Goal: Communication & Community: Answer question/provide support

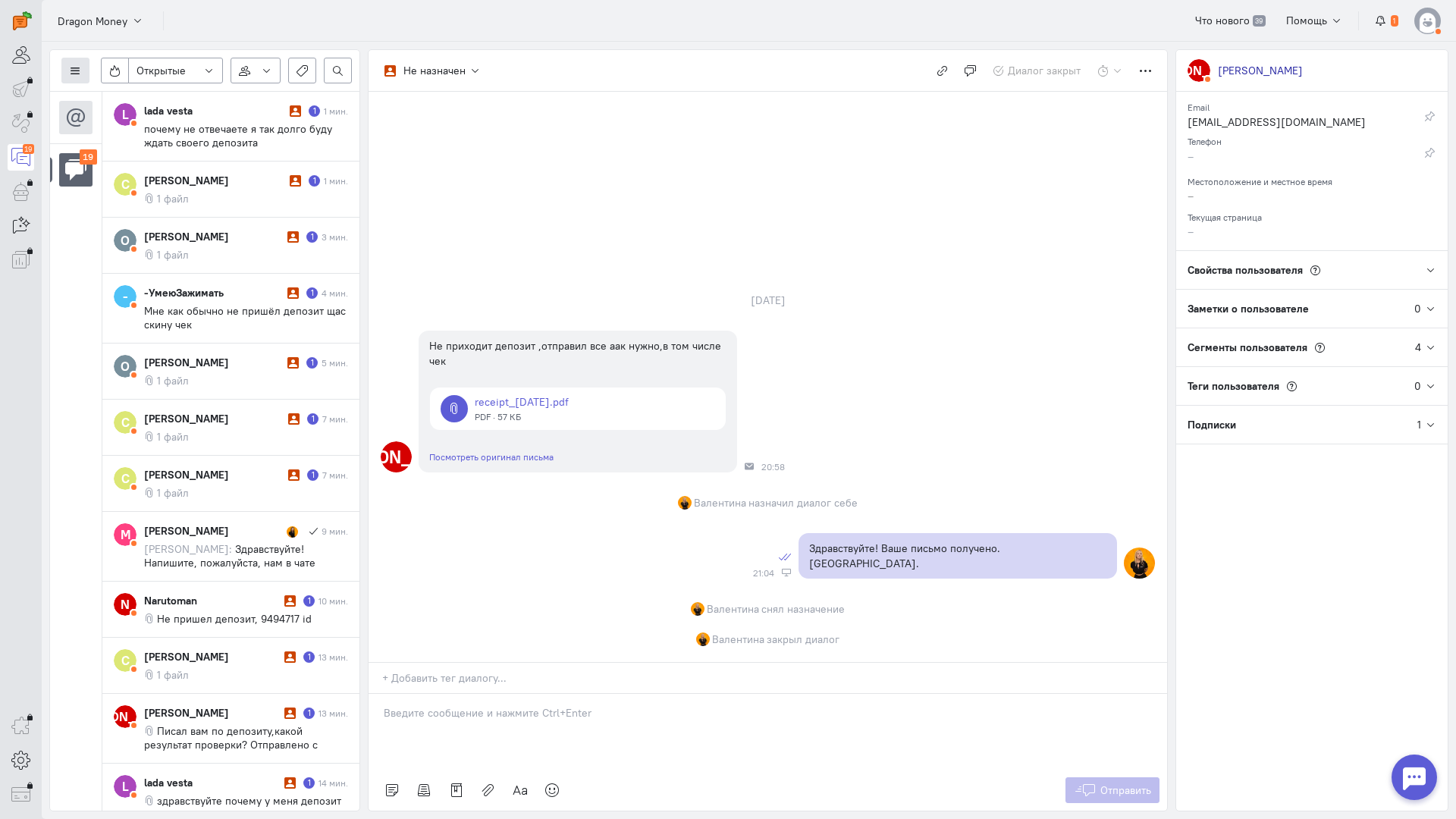
click at [83, 77] on button at bounding box center [75, 70] width 28 height 25
click at [156, 105] on span "Список пользователей" at bounding box center [147, 101] width 113 height 14
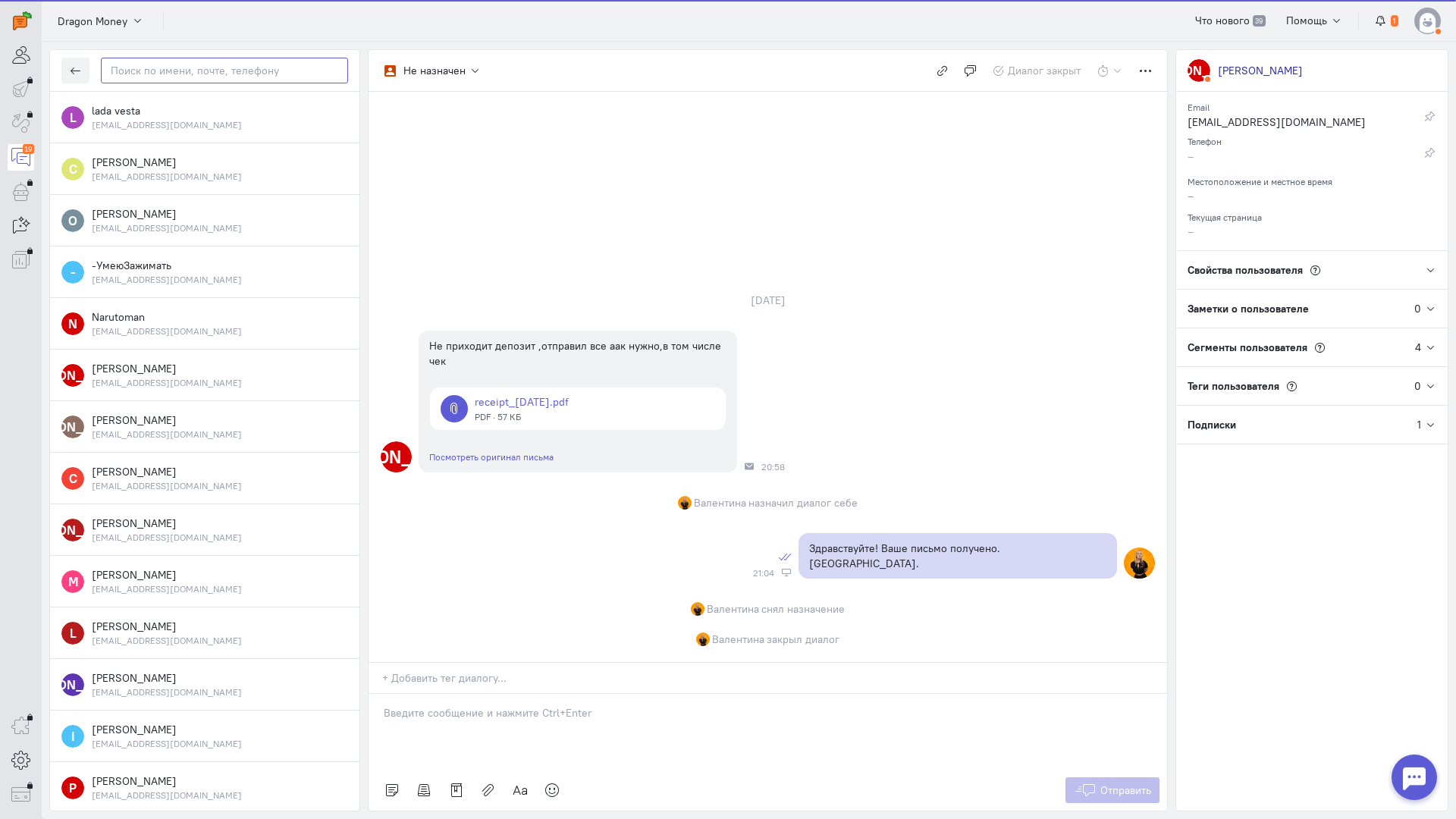
click at [203, 74] on input "text" at bounding box center [225, 70] width 247 height 25
paste input "pecerskaaoksana"
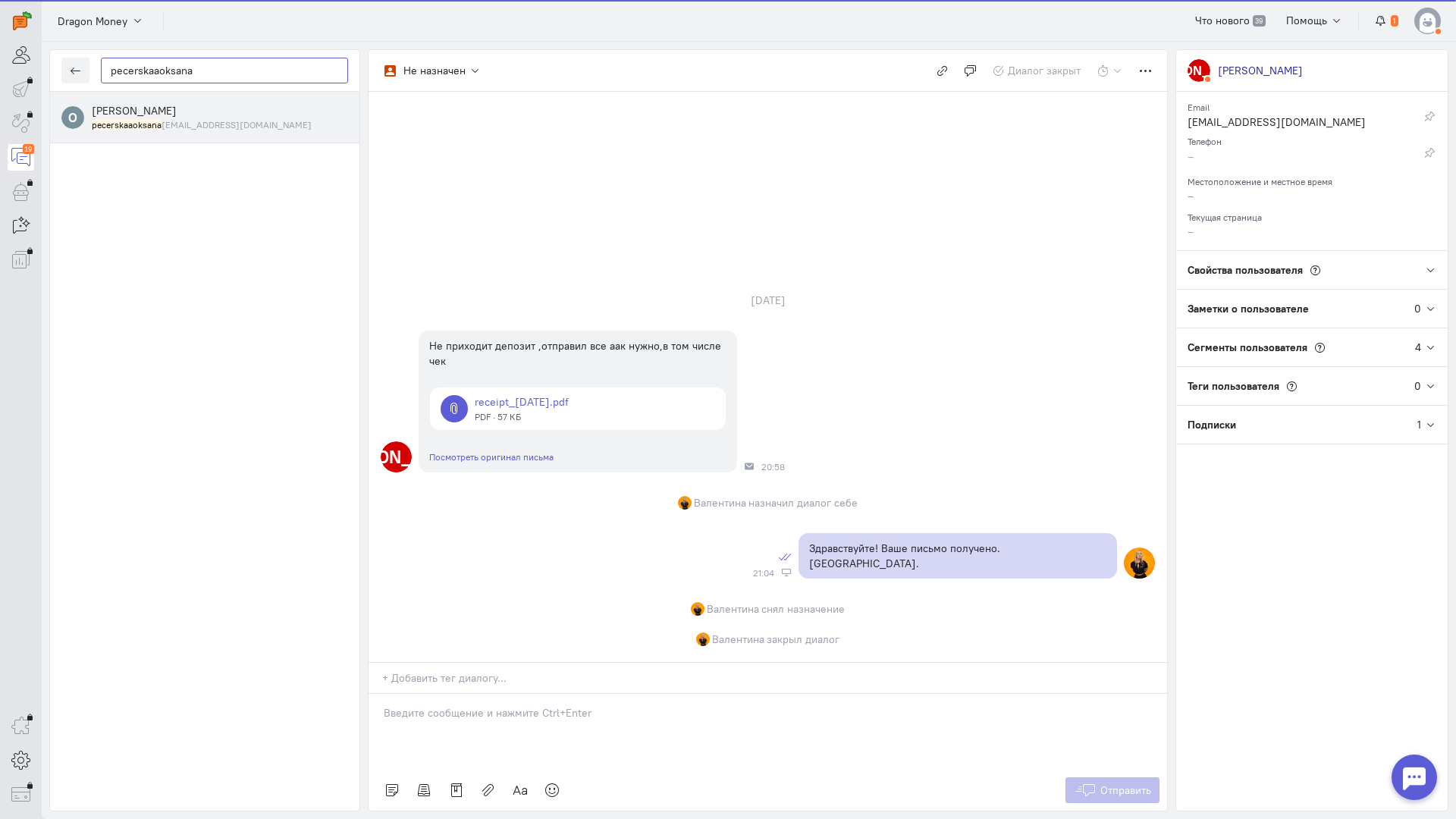
type input "pecerskaaoksana"
click at [183, 107] on div "[PERSON_NAME] pecerskaaoksana [EMAIL_ADDRESS][DOMAIN_NAME]" at bounding box center [220, 117] width 256 height 28
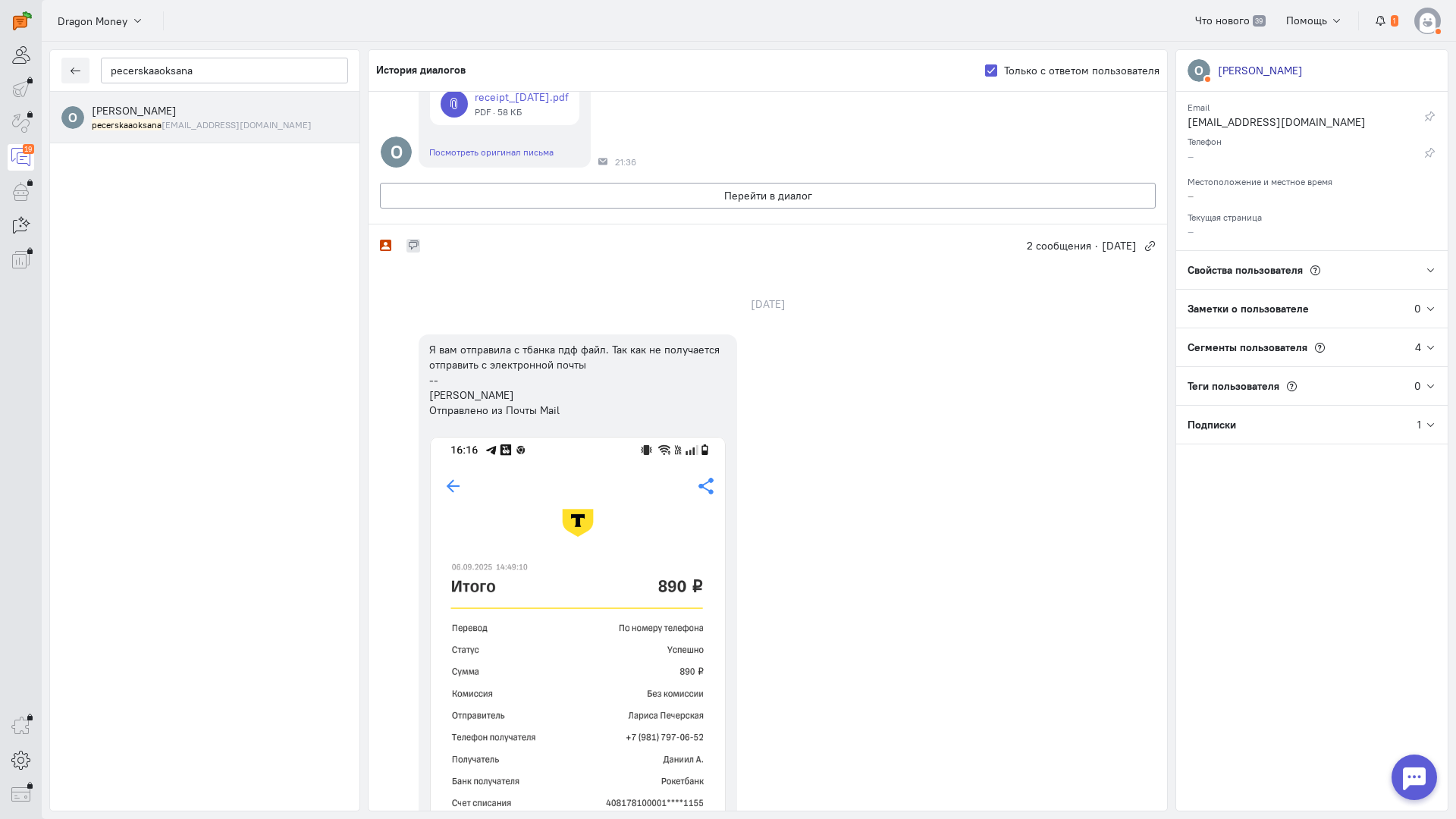
scroll to position [228, 0]
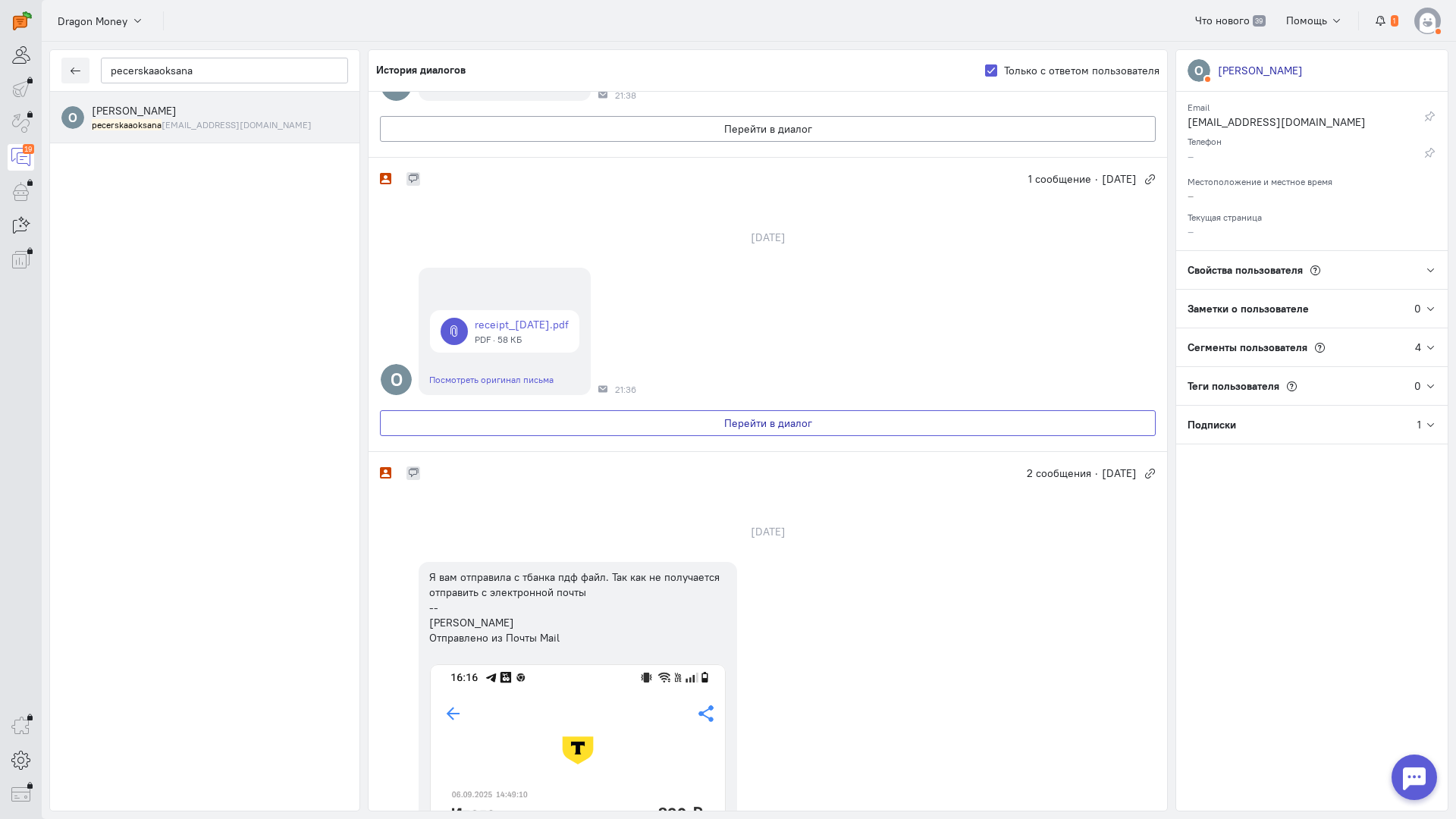
click at [713, 427] on button "Перейти в диалог" at bounding box center [767, 423] width 775 height 25
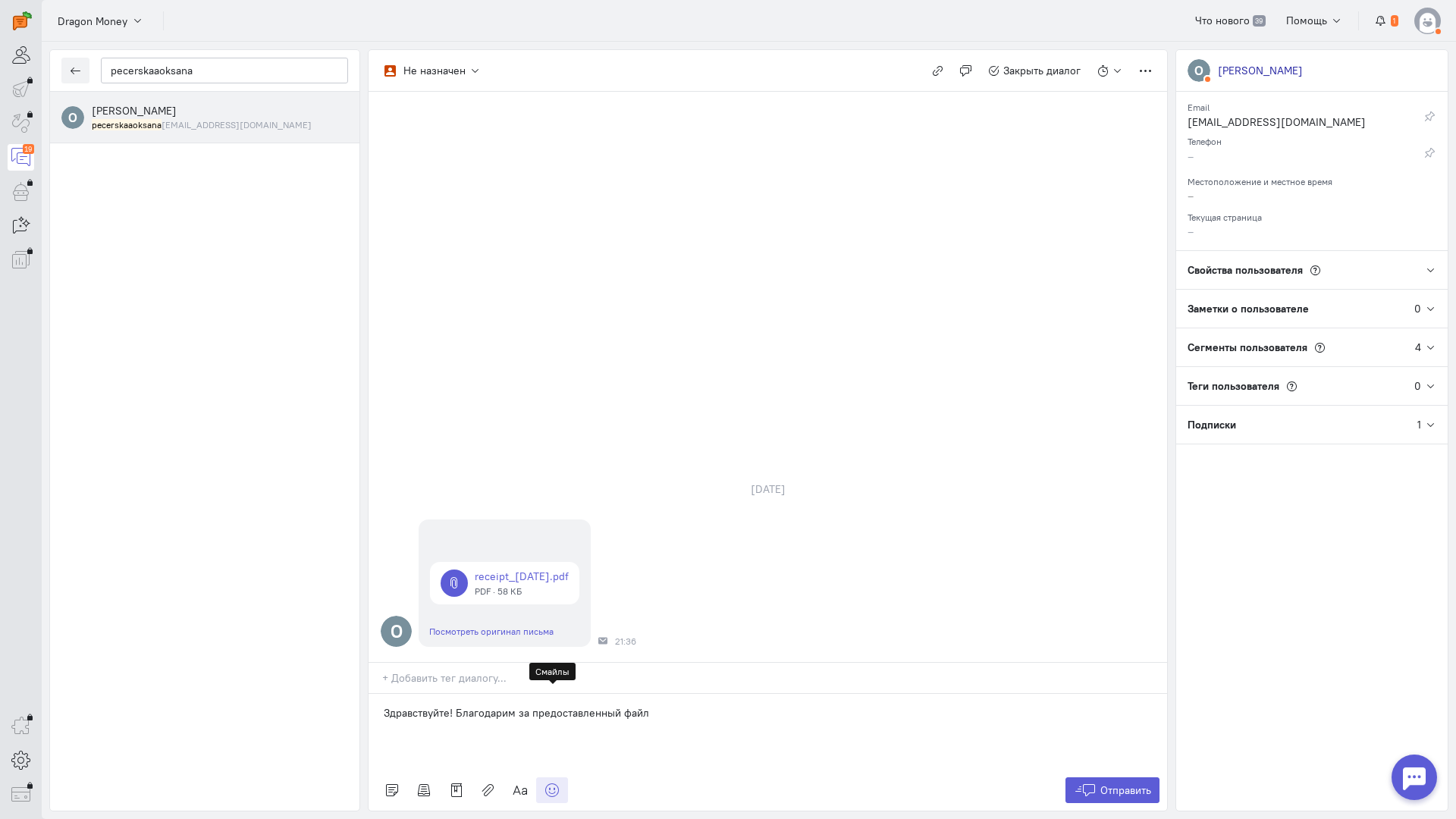
click at [553, 783] on icon at bounding box center [552, 790] width 15 height 15
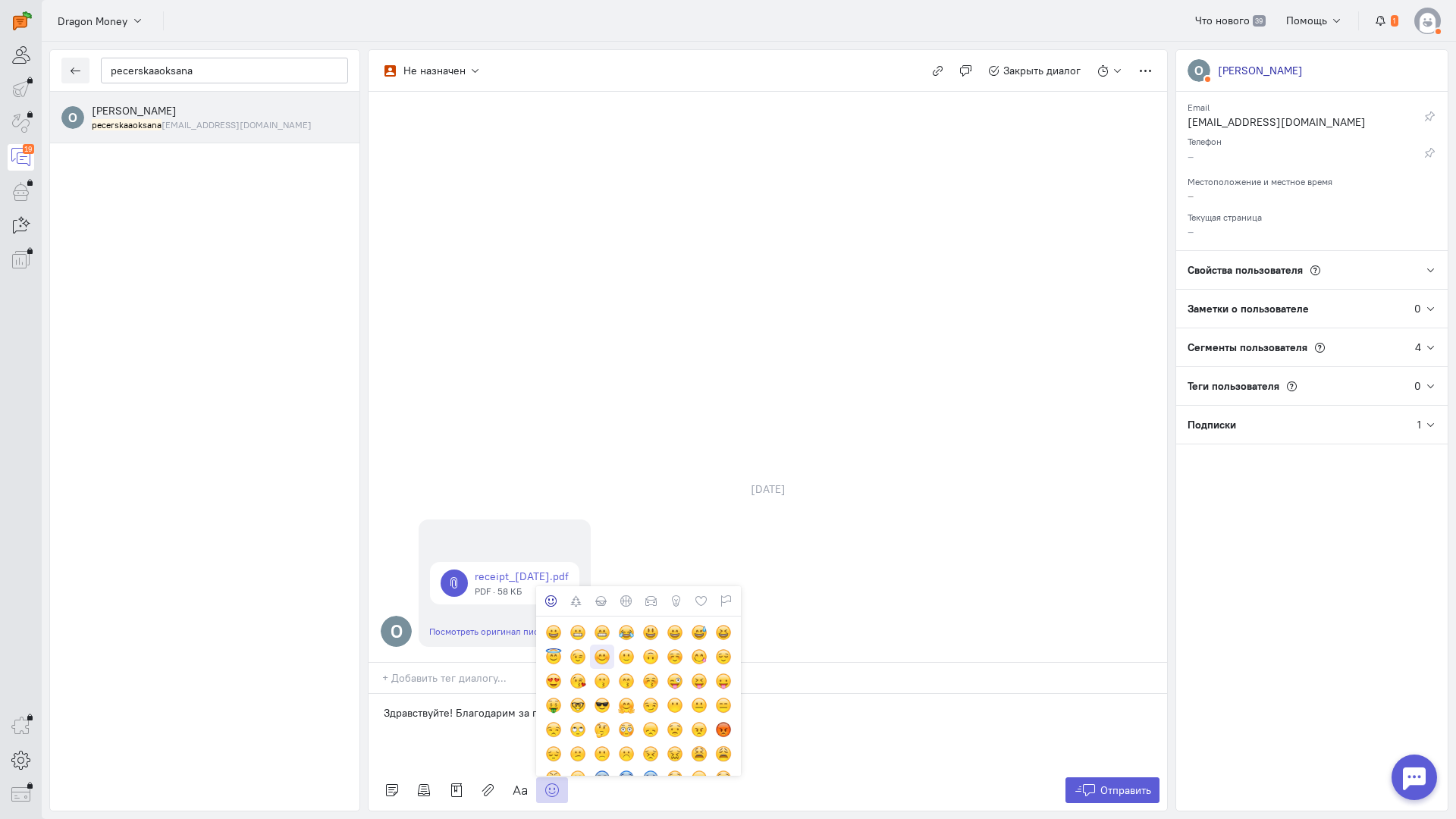
click at [607, 649] on div at bounding box center [603, 657] width 17 height 17
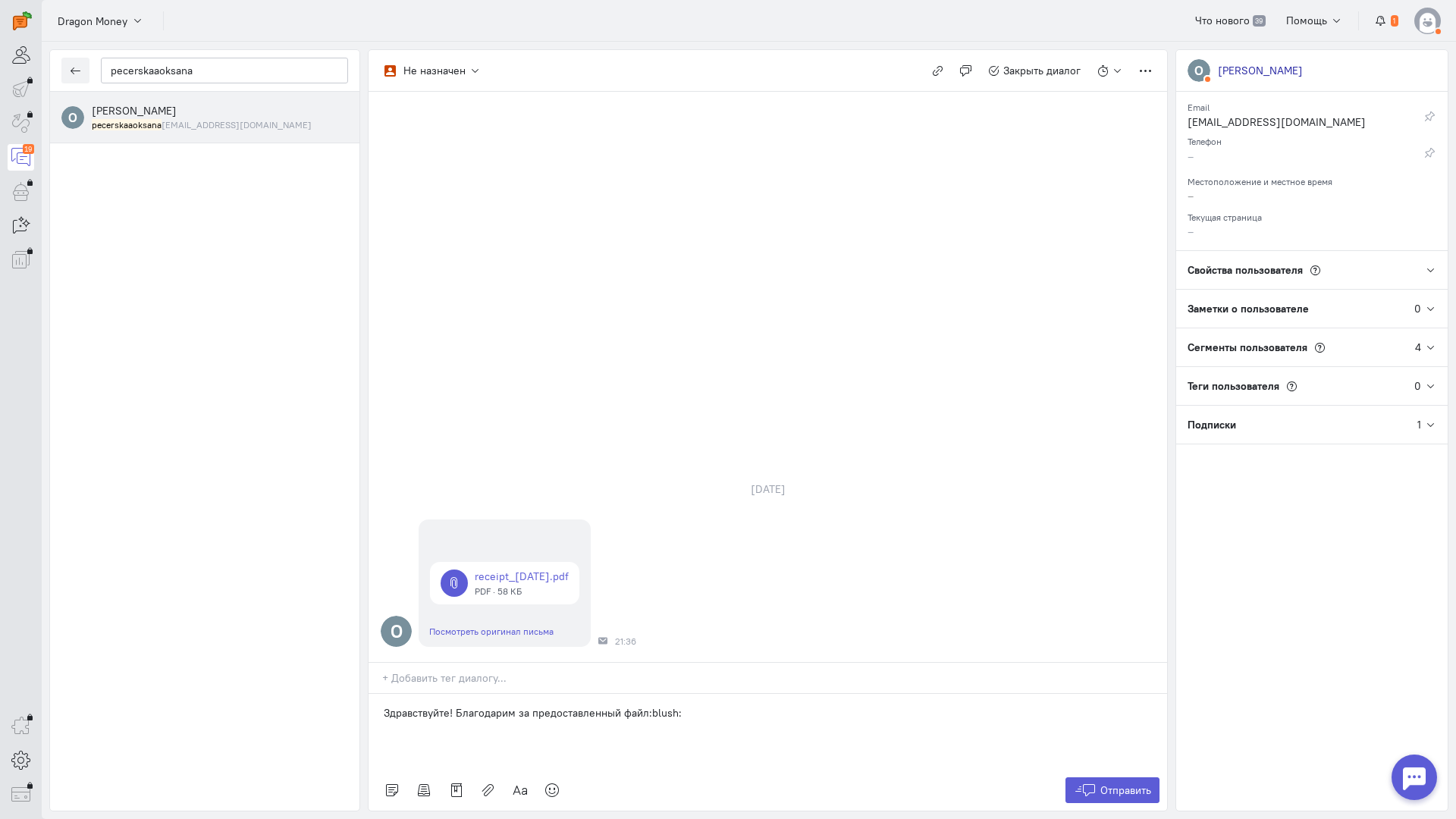
drag, startPoint x: 117, startPoint y: 387, endPoint x: 212, endPoint y: 417, distance: 99.6
click at [117, 387] on div "О [PERSON_NAME] pecerskaaoksana [EMAIL_ADDRESS][DOMAIN_NAME]" at bounding box center [204, 451] width 309 height 719
drag, startPoint x: 709, startPoint y: 623, endPoint x: 241, endPoint y: 608, distance: 468.2
click at [241, 608] on div "pecerskaaoksana О [PERSON_NAME] pecerskaaoksana [EMAIL_ADDRESS][DOMAIN_NAME] Не…" at bounding box center [748, 430] width 1414 height 777
copy p "Здравствуйте! Благодарим за предоставленный файл:blush:"
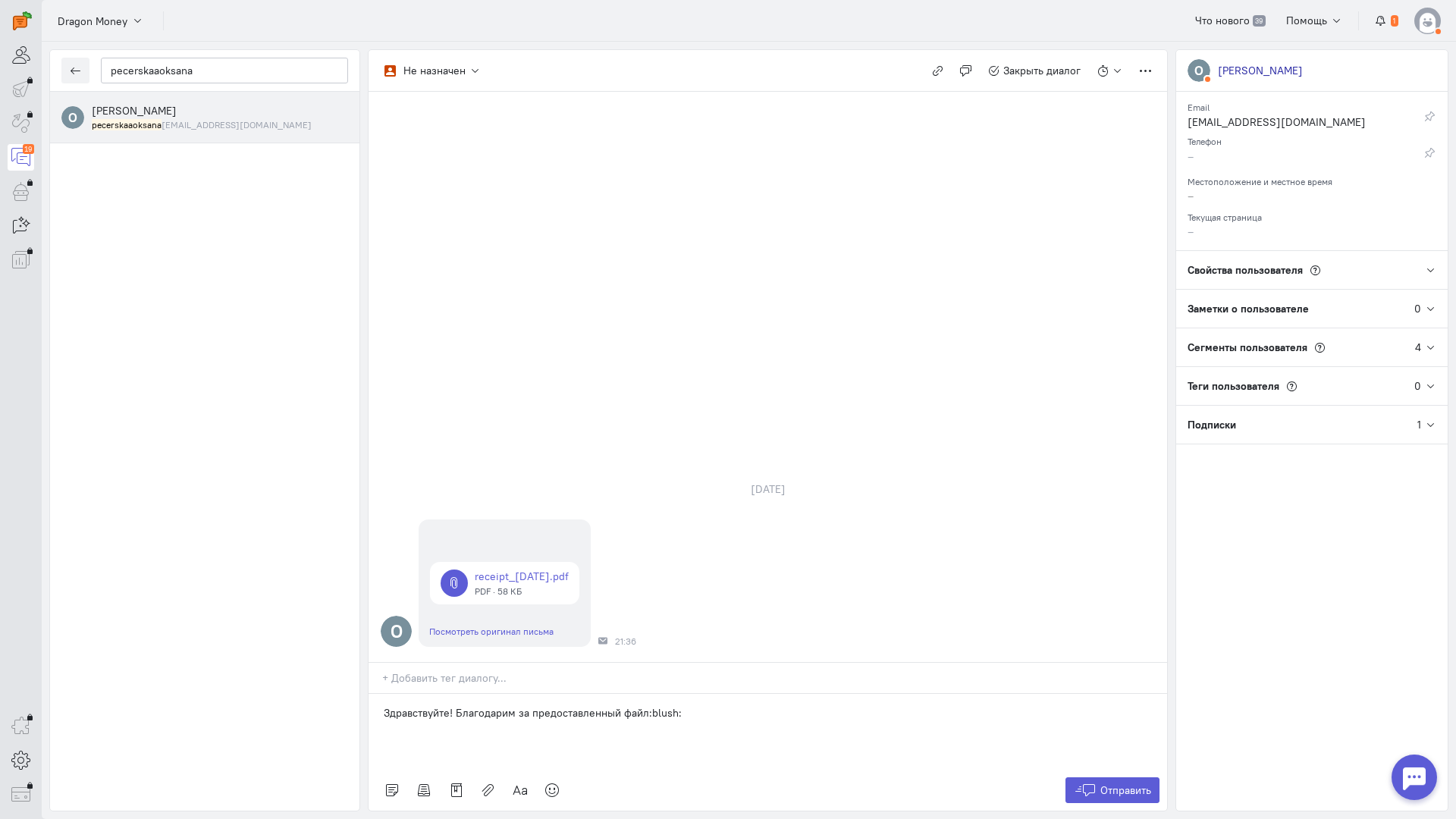
click at [768, 479] on div "[DATE]" at bounding box center [768, 489] width 69 height 21
click at [1093, 783] on icon at bounding box center [1085, 790] width 23 height 15
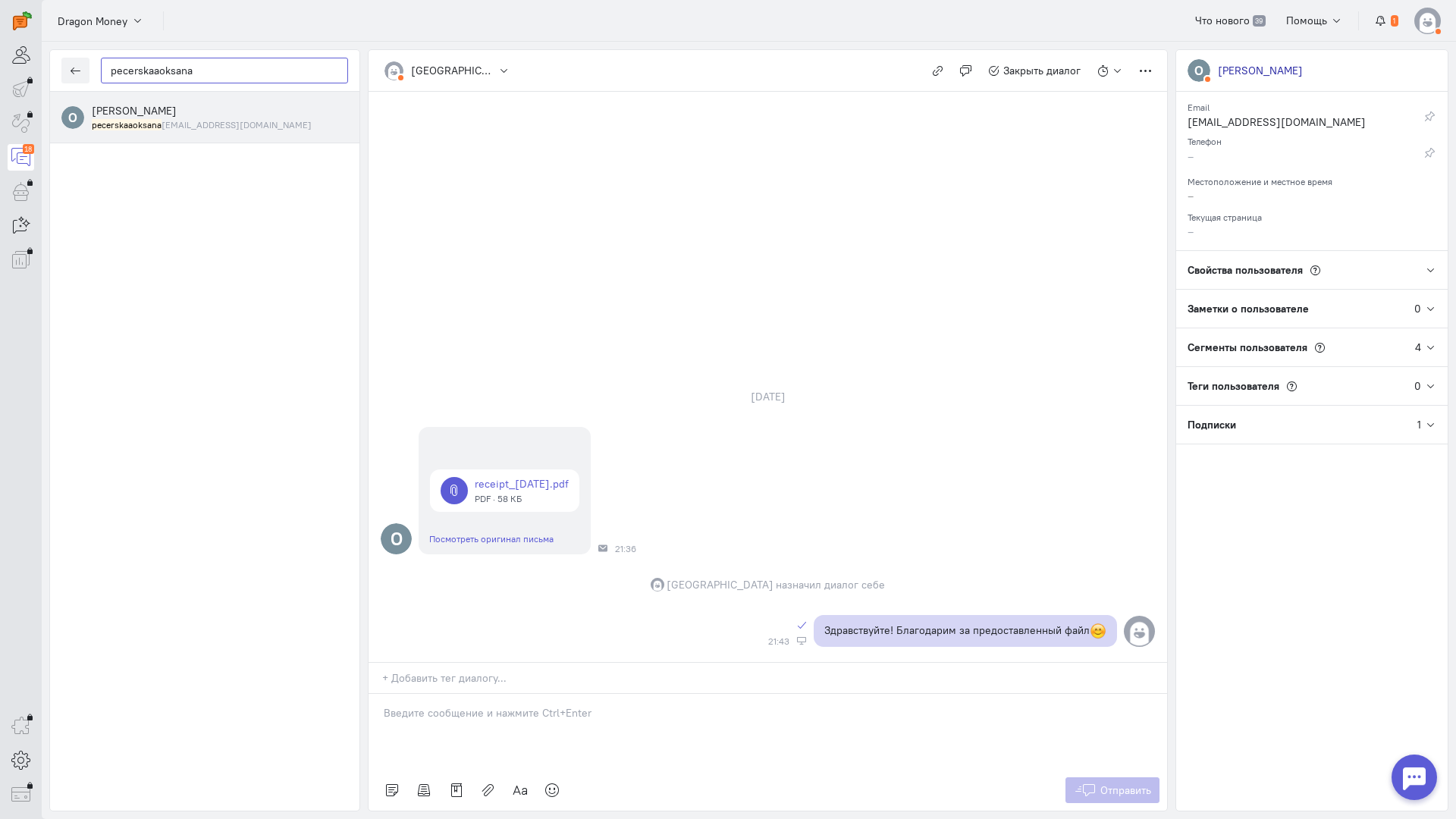
click at [208, 65] on input "pecerskaaoksana" at bounding box center [225, 70] width 247 height 25
drag, startPoint x: 214, startPoint y: 70, endPoint x: 0, endPoint y: 67, distance: 214.0
click at [0, 67] on div "operator conversation-V1122-10000-3month 18" at bounding box center [728, 410] width 1456 height 819
click at [73, 70] on icon "button" at bounding box center [75, 70] width 11 height 11
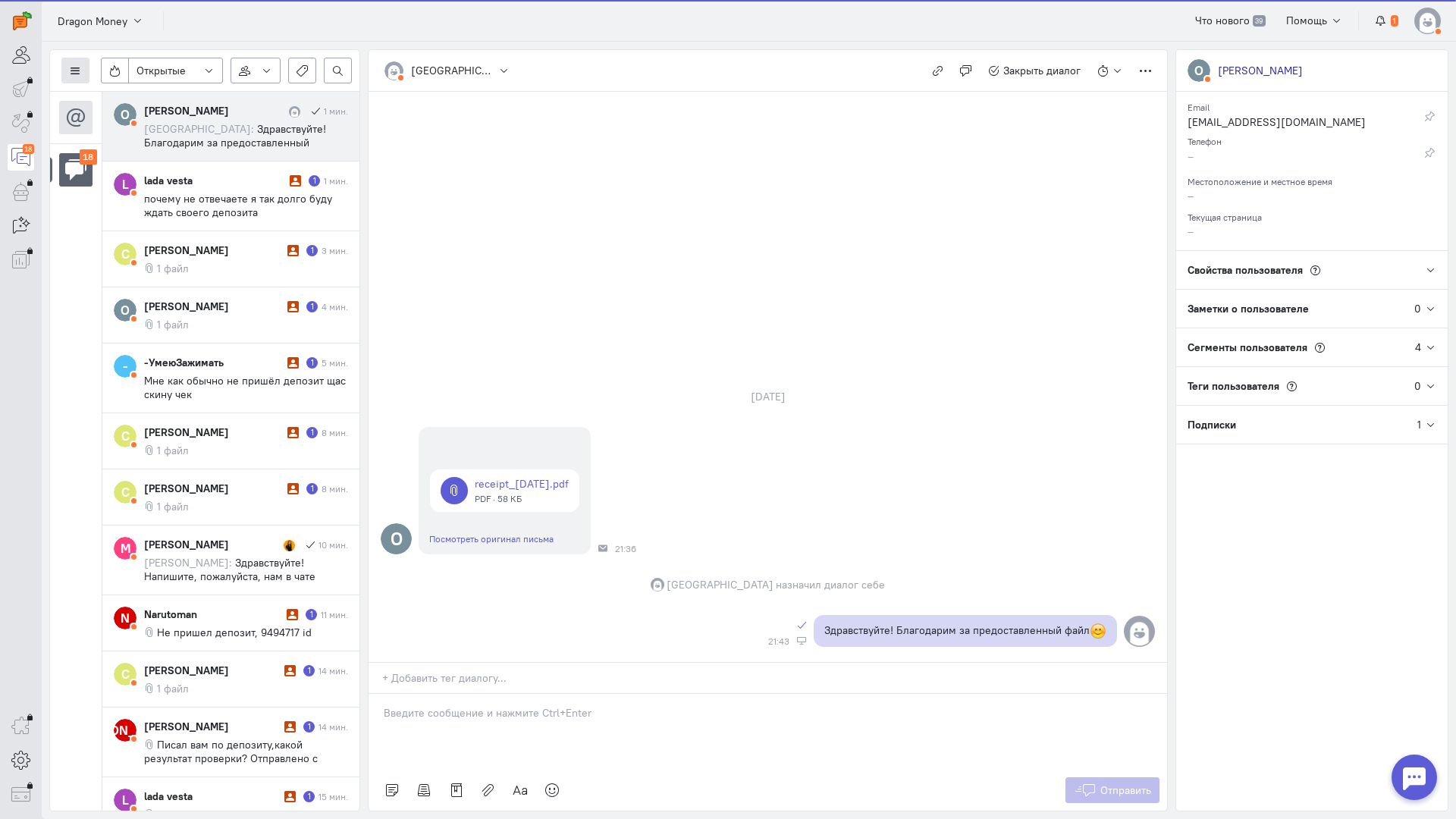
click at [73, 69] on icon at bounding box center [75, 70] width 11 height 11
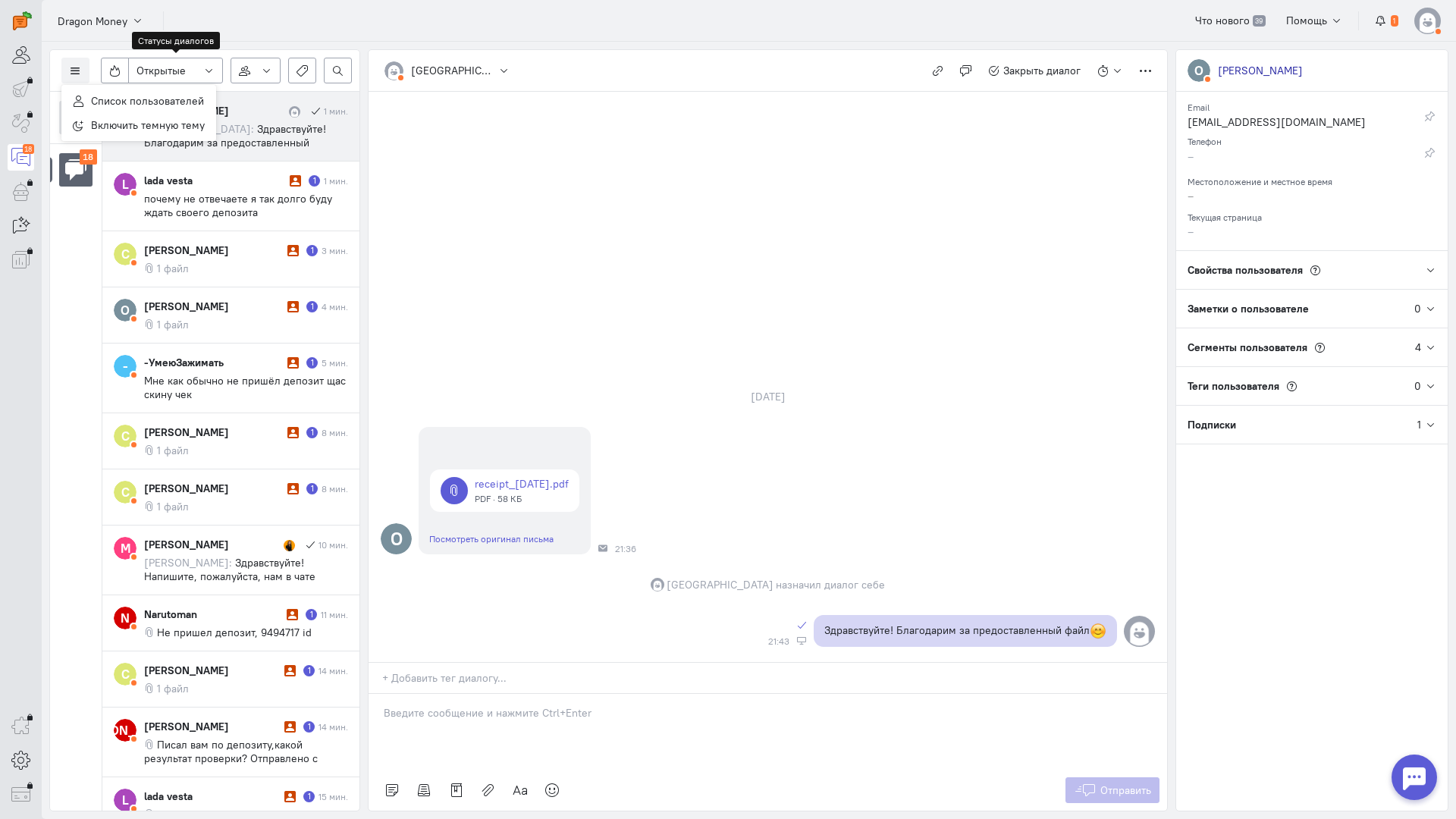
click at [156, 87] on div "Список пользователей Включить темную тему" at bounding box center [138, 113] width 155 height 56
click at [176, 98] on span "Список пользователей" at bounding box center [147, 101] width 113 height 14
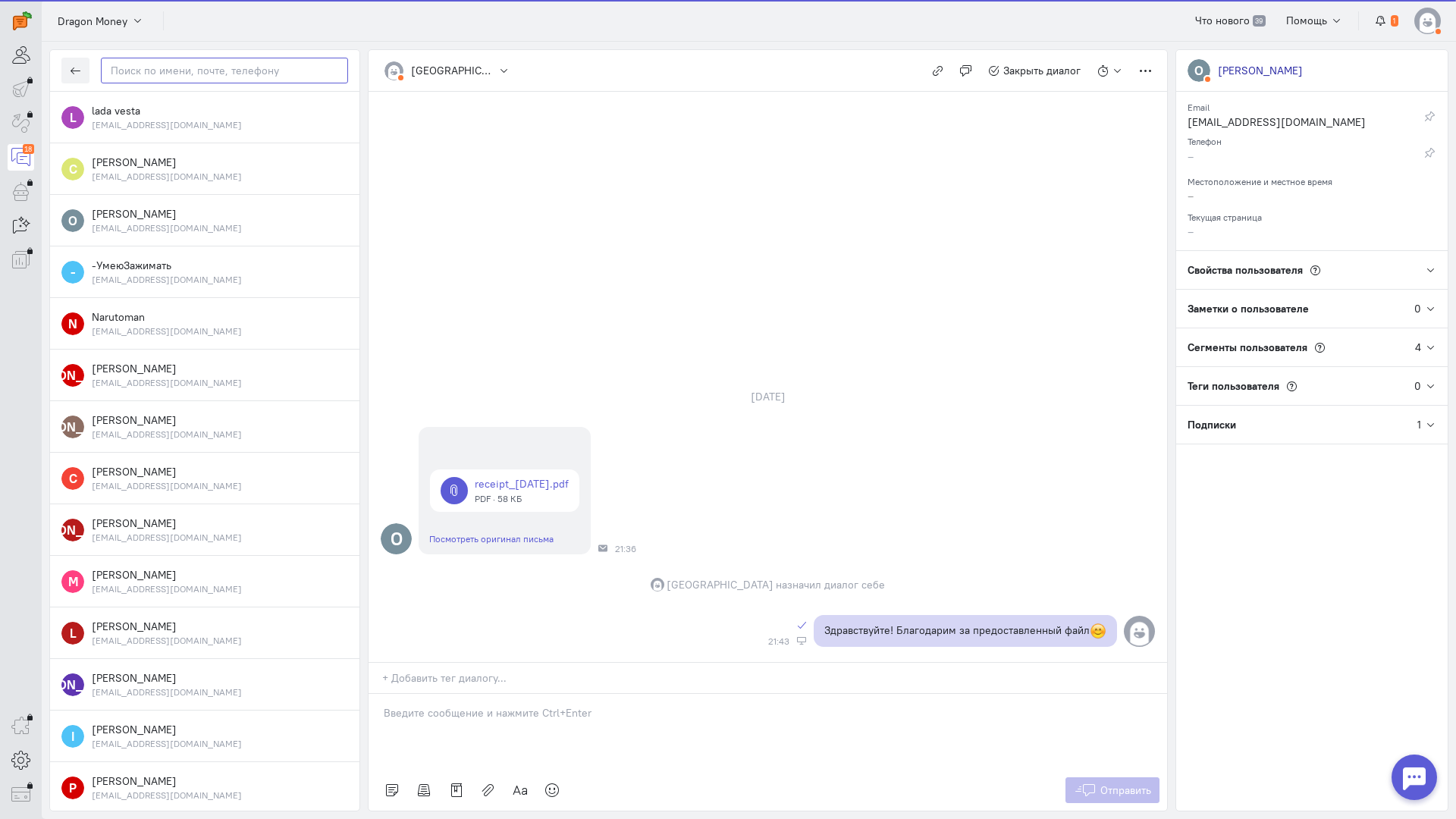
click at [190, 80] on input "text" at bounding box center [225, 70] width 247 height 25
paste input "pecerskaaoksana"
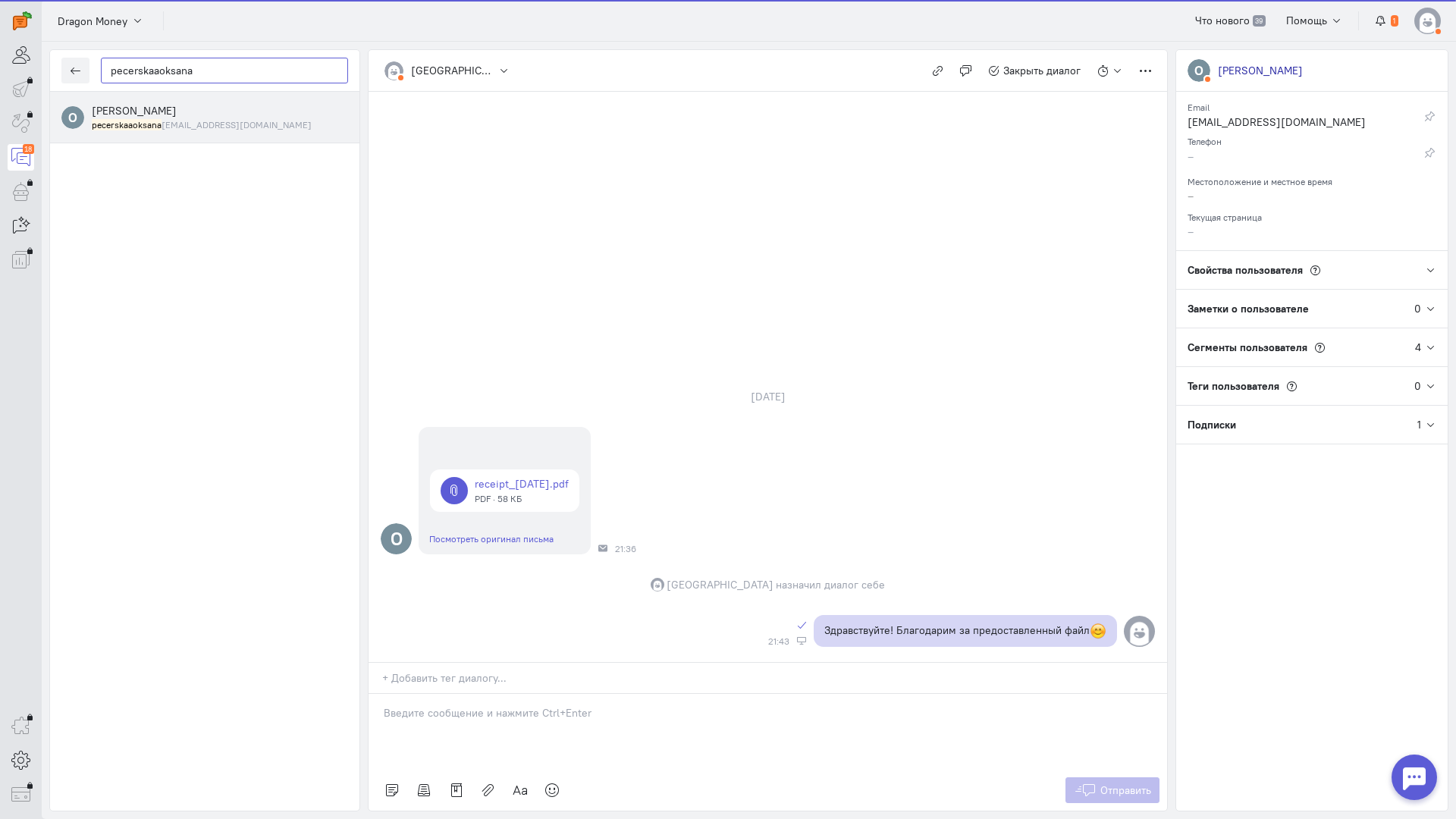
type input "pecerskaaoksana"
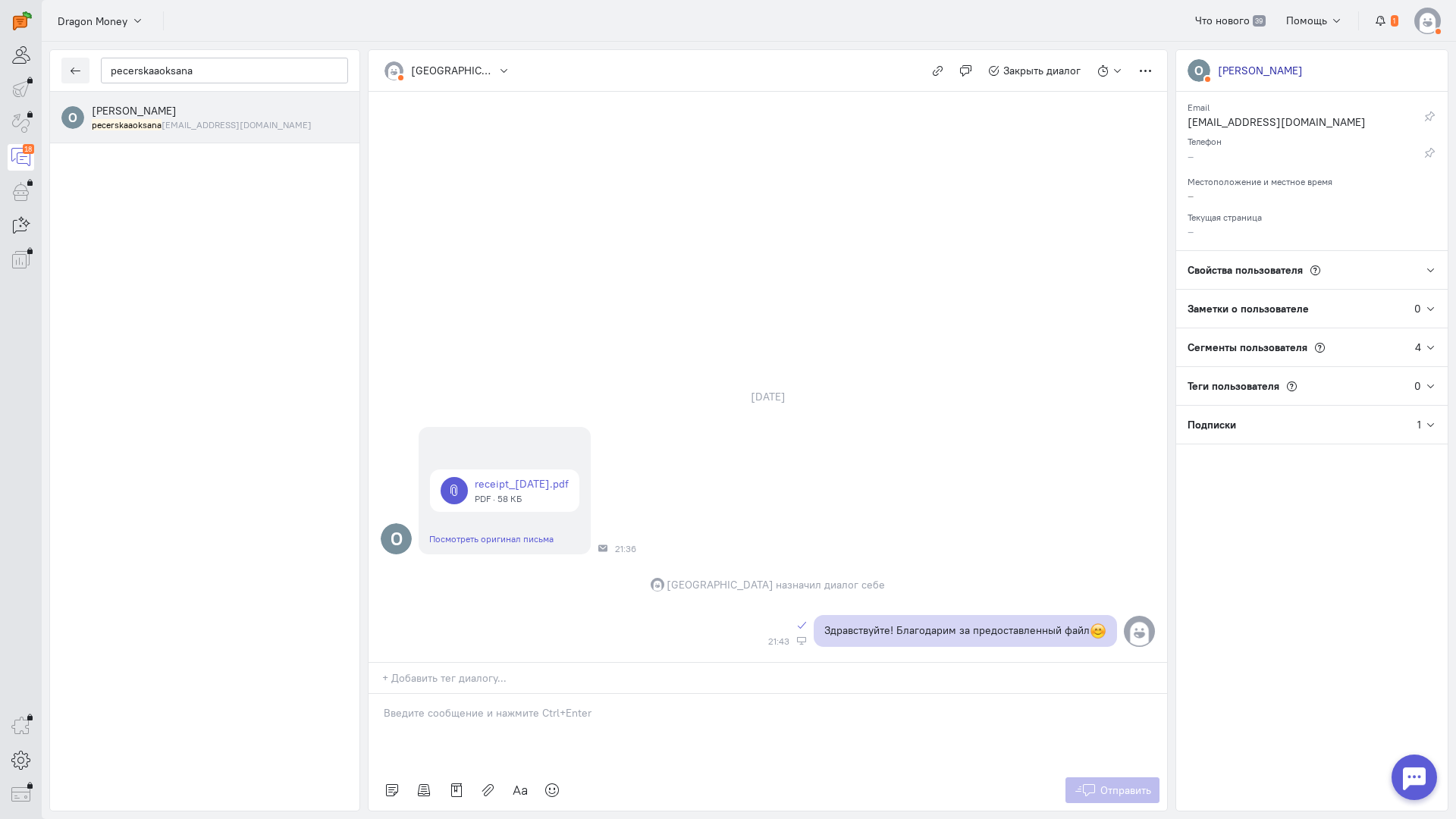
click at [169, 129] on small "pecerskaaoksana [EMAIL_ADDRESS][DOMAIN_NAME]" at bounding box center [201, 125] width 220 height 13
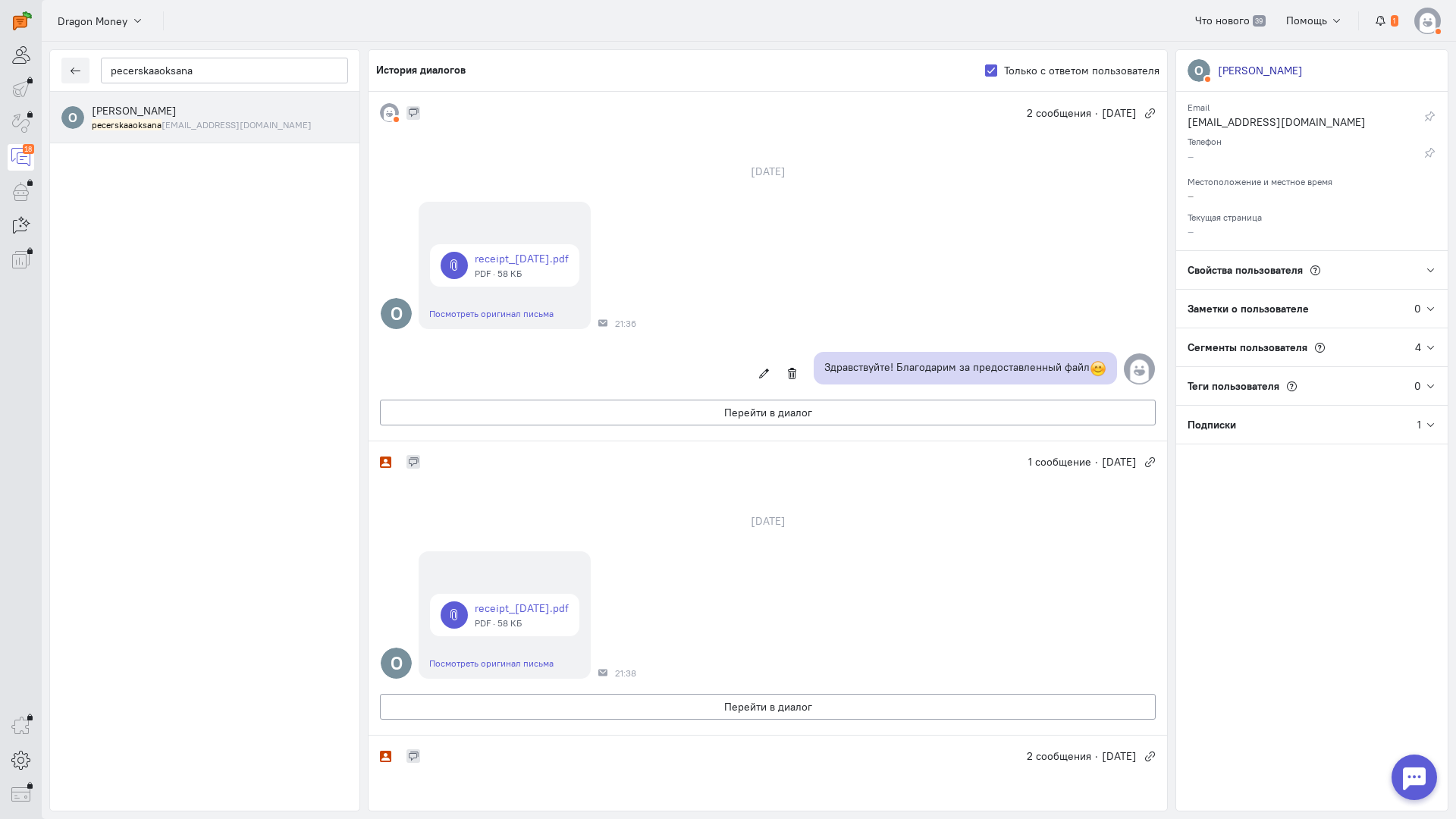
scroll to position [455, 0]
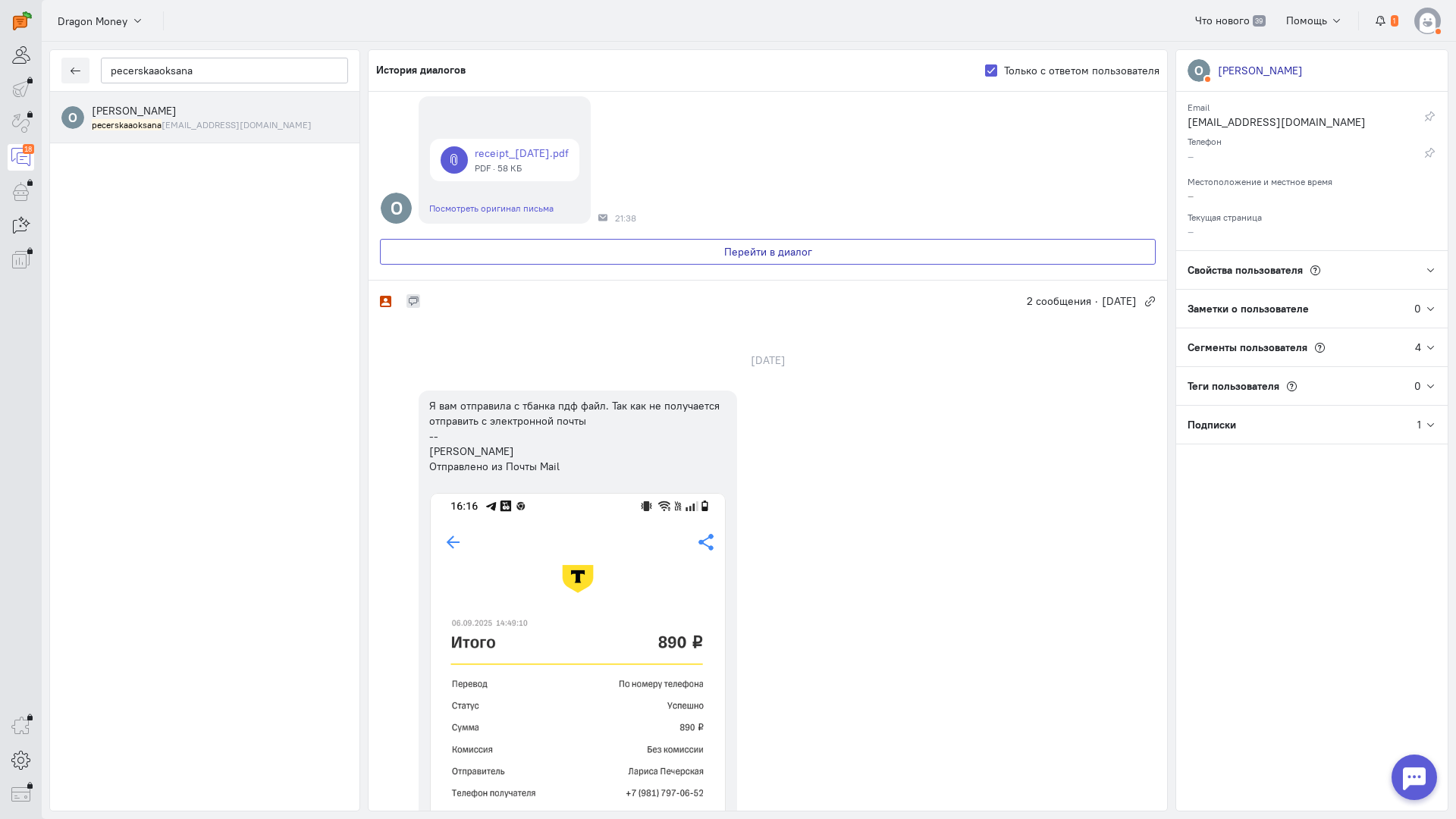
click at [666, 240] on button "Перейти в диалог" at bounding box center [767, 252] width 775 height 25
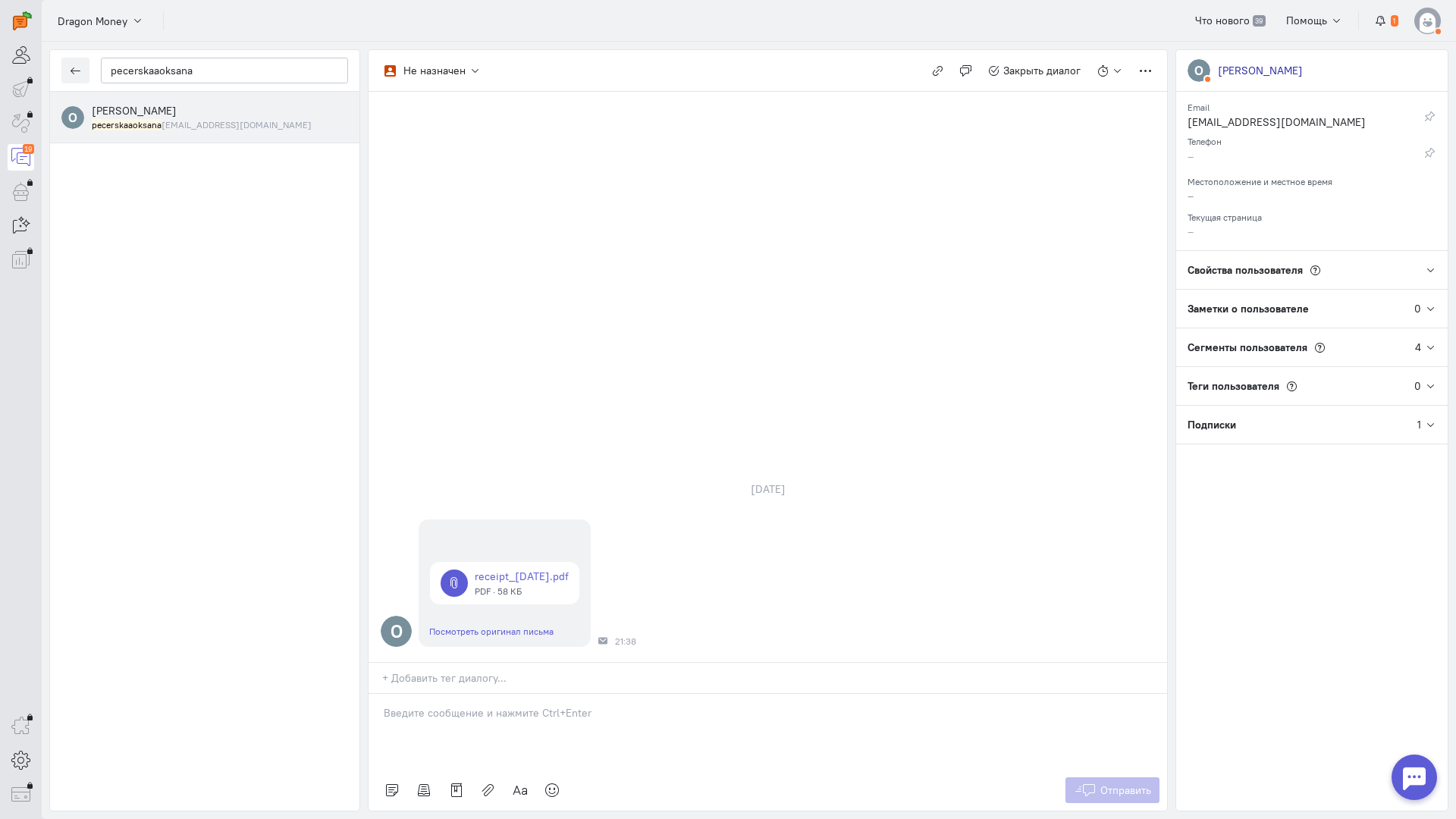
click at [501, 694] on div at bounding box center [768, 732] width 798 height 75
click at [553, 783] on icon at bounding box center [552, 790] width 15 height 15
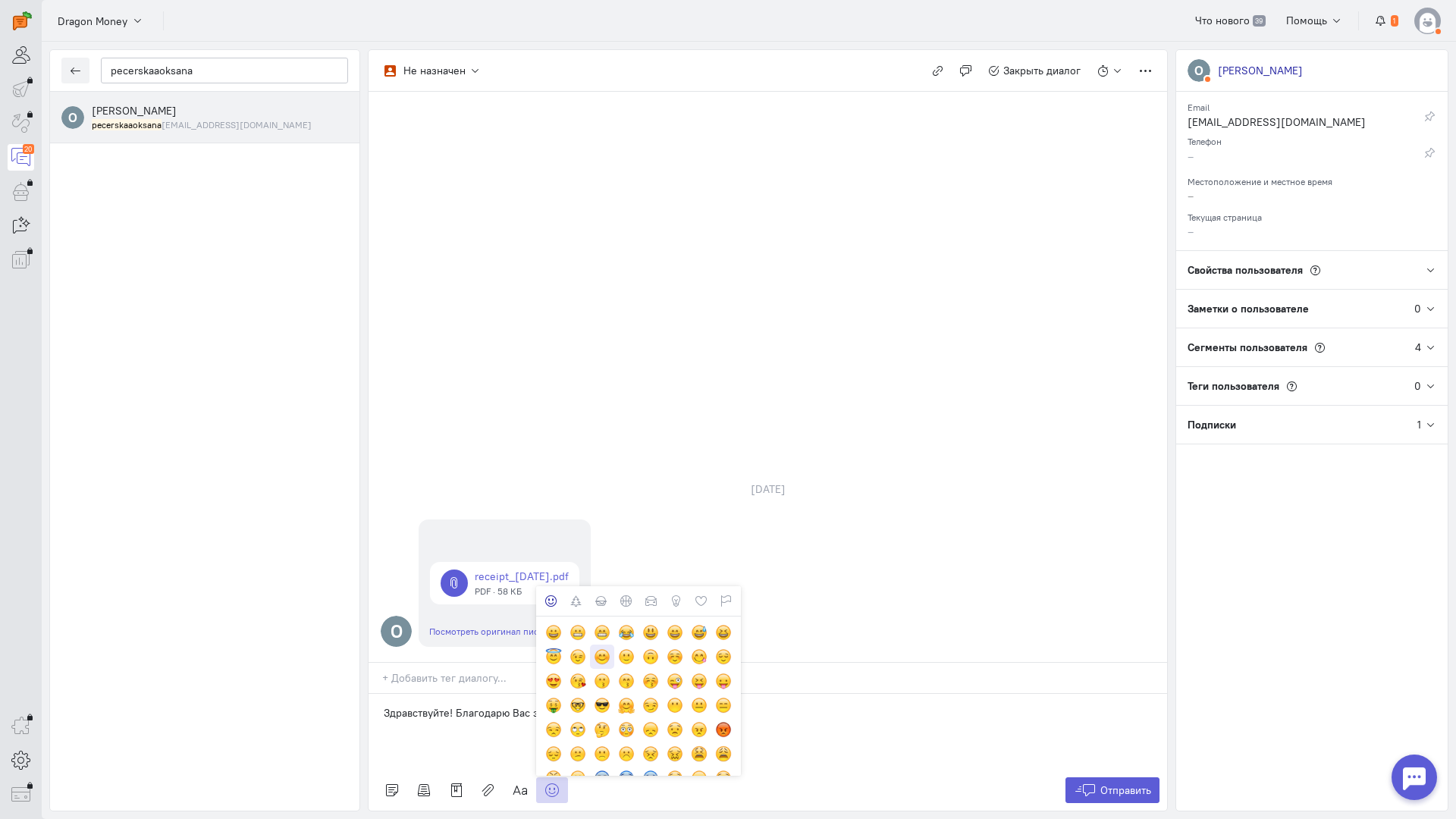
drag, startPoint x: 595, startPoint y: 566, endPoint x: 609, endPoint y: 567, distance: 14.0
click at [595, 649] on div at bounding box center [603, 657] width 17 height 17
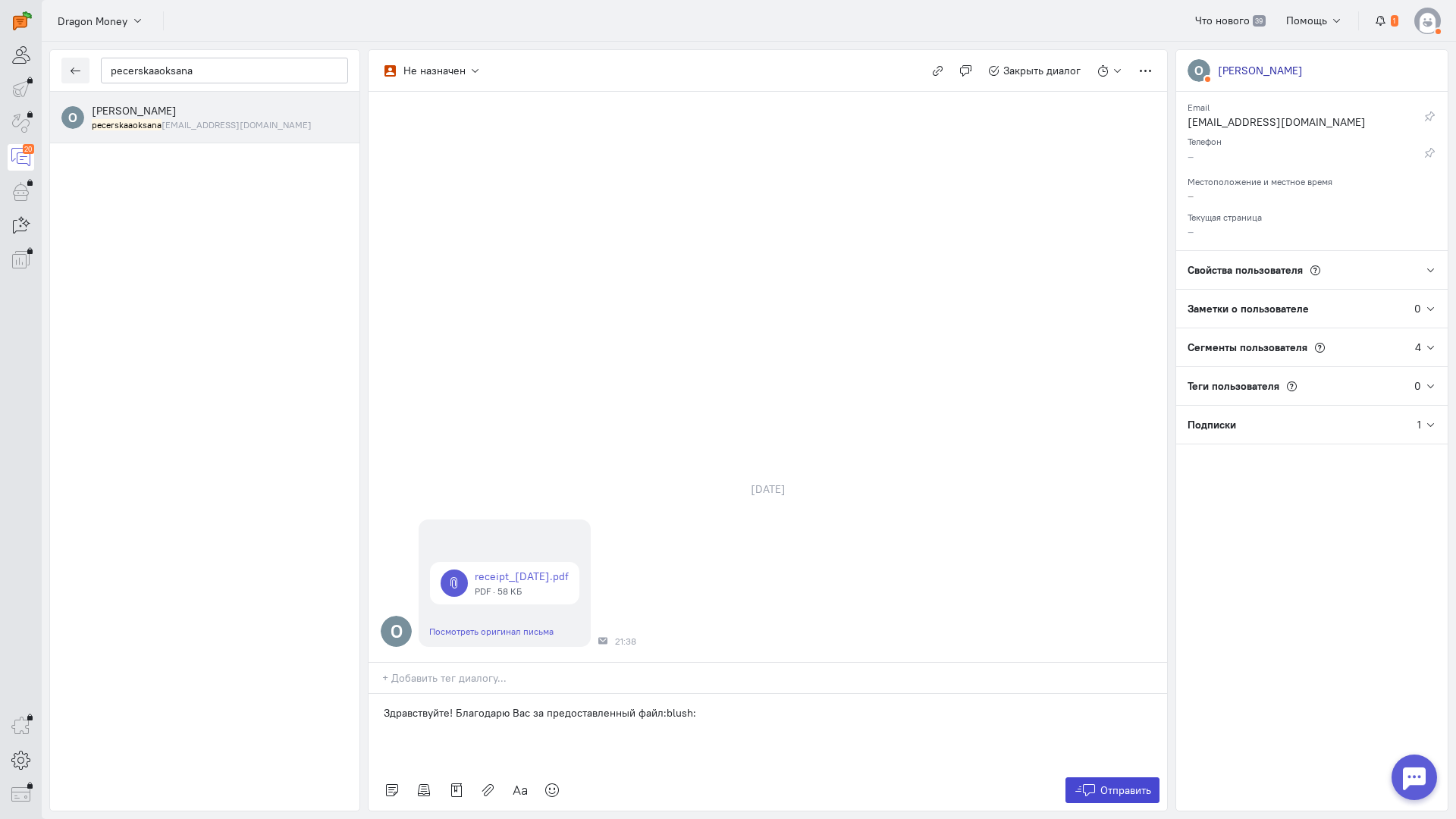
click at [1120, 783] on span "Отправить" at bounding box center [1125, 790] width 51 height 14
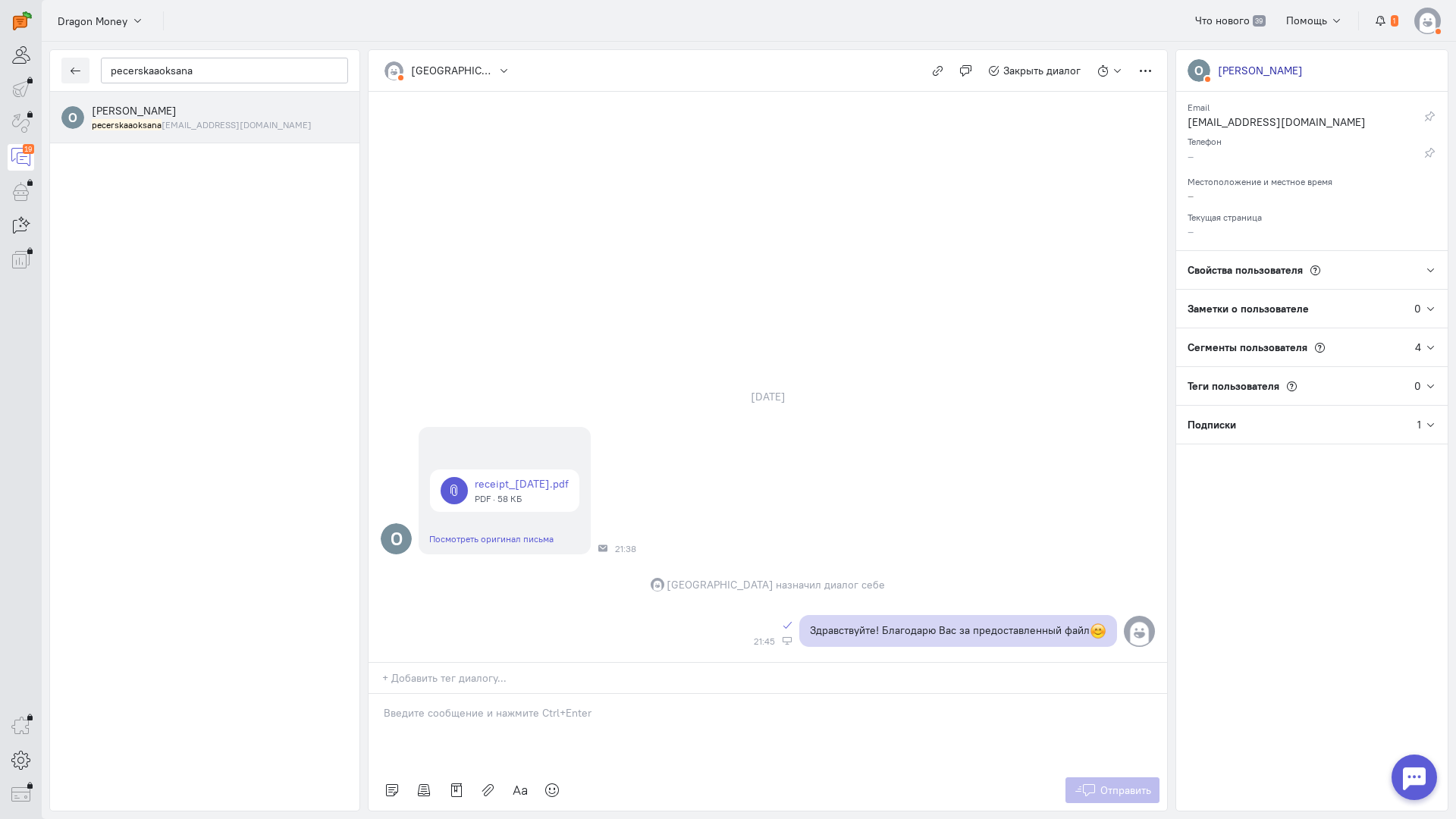
click at [226, 117] on div "[PERSON_NAME] pecerskaaoksana [EMAIL_ADDRESS][DOMAIN_NAME]" at bounding box center [220, 117] width 256 height 28
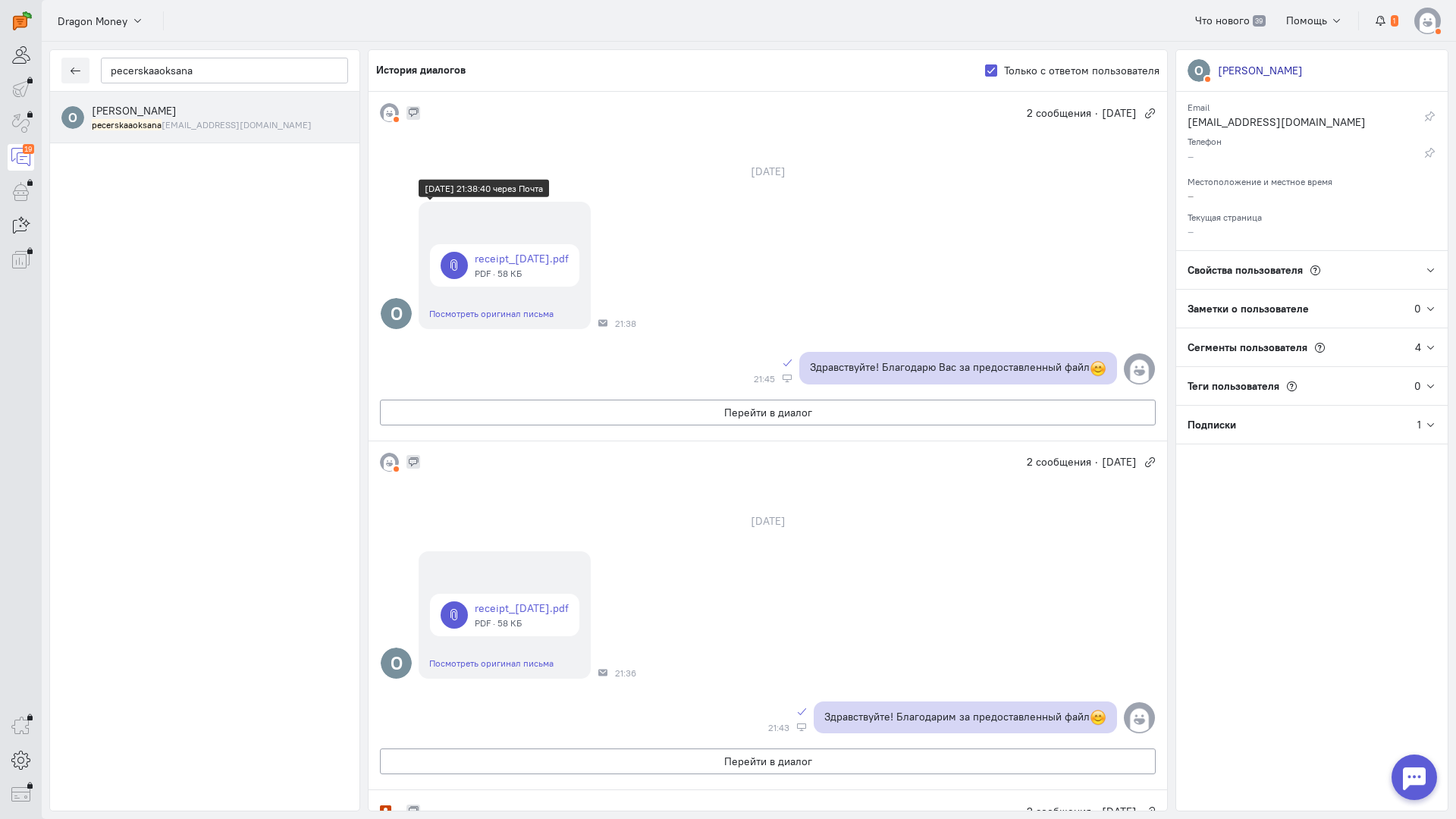
click at [546, 264] on link at bounding box center [504, 265] width 149 height 42
